Goal: Transaction & Acquisition: Book appointment/travel/reservation

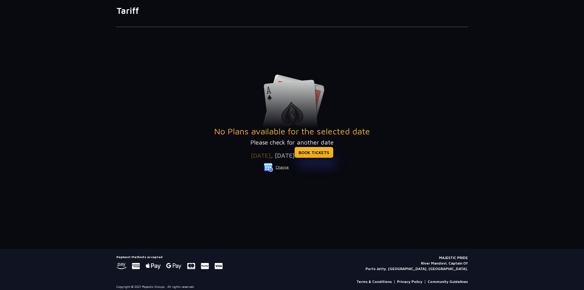
scroll to position [46, 0]
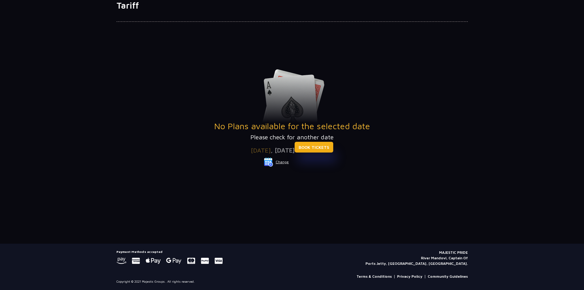
click at [333, 147] on link "BOOK TICKETS" at bounding box center [314, 147] width 39 height 11
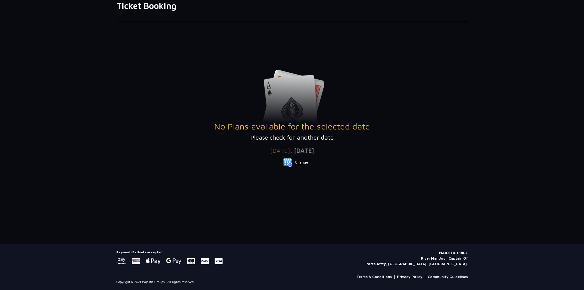
scroll to position [46, 0]
click at [290, 133] on p "Please check for another date" at bounding box center [292, 136] width 351 height 9
click at [297, 152] on span ", 01 Nov 2025" at bounding box center [302, 150] width 24 height 7
click at [299, 163] on button "Change" at bounding box center [295, 162] width 25 height 10
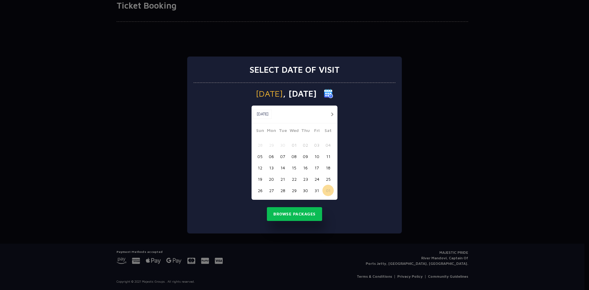
click at [334, 116] on button "button" at bounding box center [332, 114] width 8 height 8
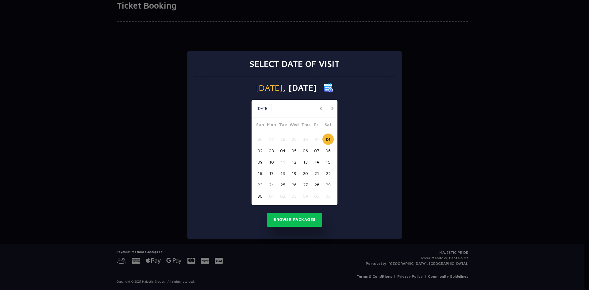
click at [307, 171] on button "20" at bounding box center [305, 172] width 11 height 11
click at [308, 218] on button "Browse Packages" at bounding box center [294, 220] width 55 height 14
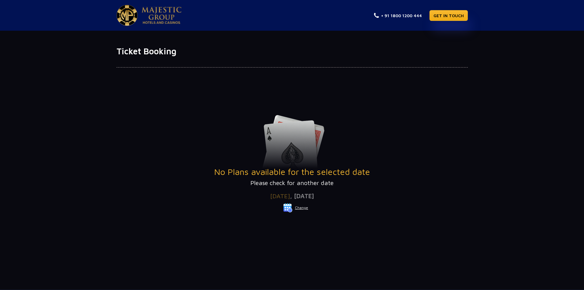
scroll to position [4, 0]
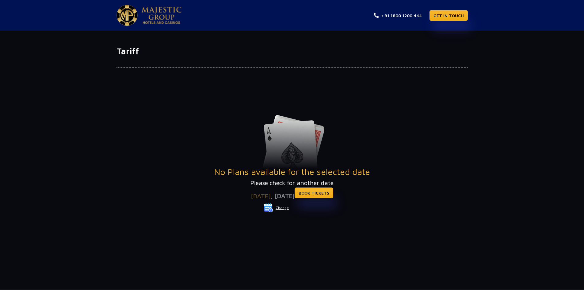
click at [285, 209] on button "Change" at bounding box center [276, 208] width 25 height 10
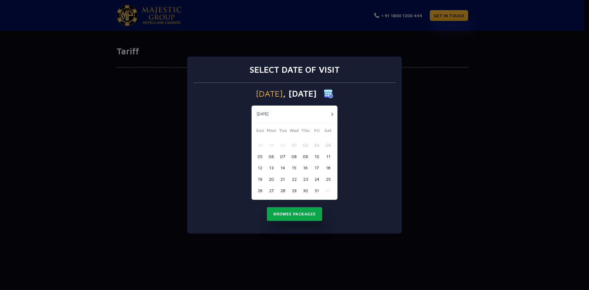
click at [309, 211] on button "Browse Packages" at bounding box center [294, 214] width 55 height 14
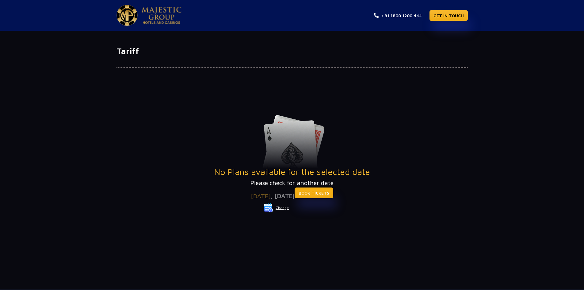
click at [316, 196] on link "BOOK TICKETS" at bounding box center [314, 192] width 39 height 11
